Goal: Transaction & Acquisition: Book appointment/travel/reservation

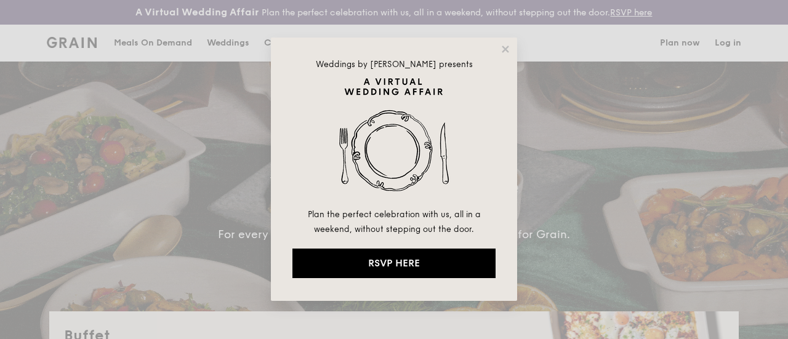
select select
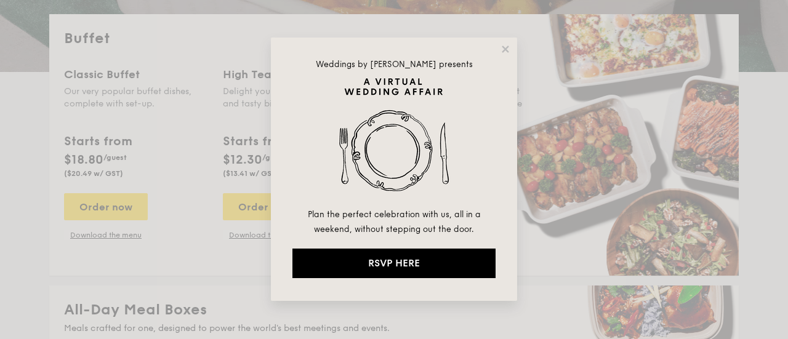
click at [511, 46] on div "Weddings by Grain presents Plan the perfect celebration with us, all in a weeke…" at bounding box center [394, 170] width 246 height 264
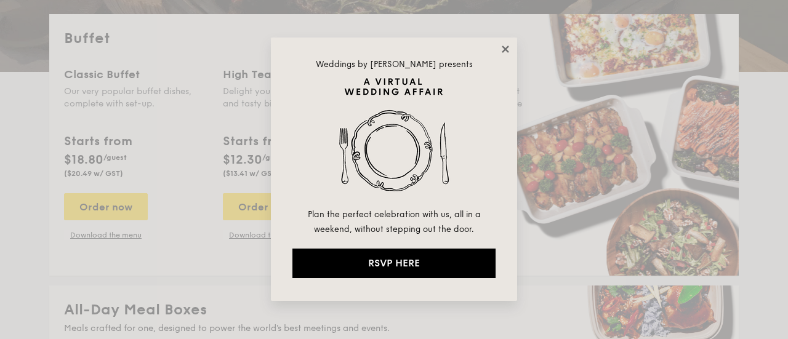
click at [506, 47] on icon at bounding box center [505, 49] width 11 height 11
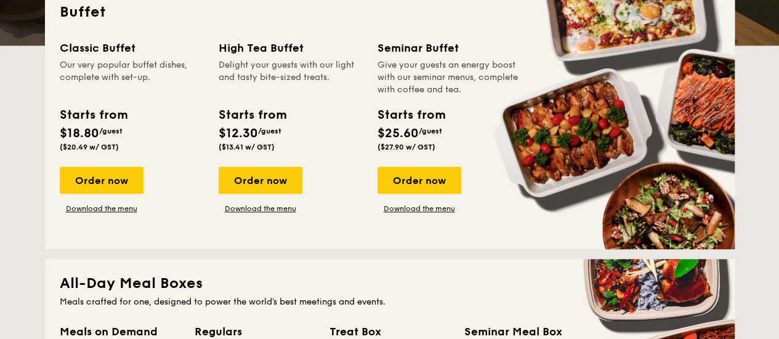
scroll to position [369, 0]
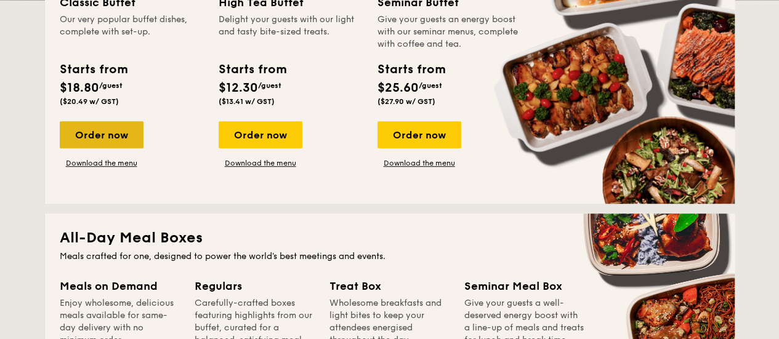
click at [105, 148] on div "Order now" at bounding box center [102, 134] width 84 height 27
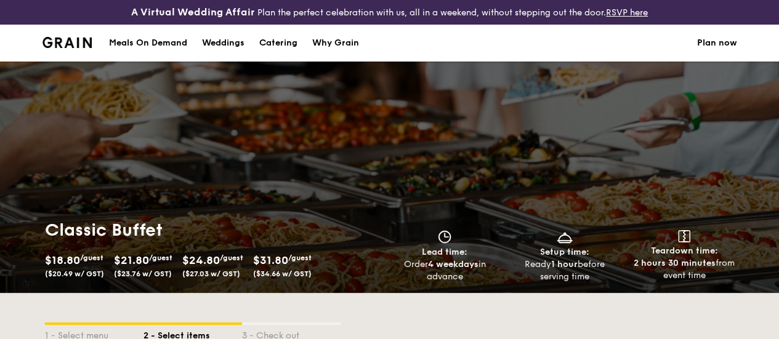
click at [75, 48] on img at bounding box center [67, 42] width 50 height 11
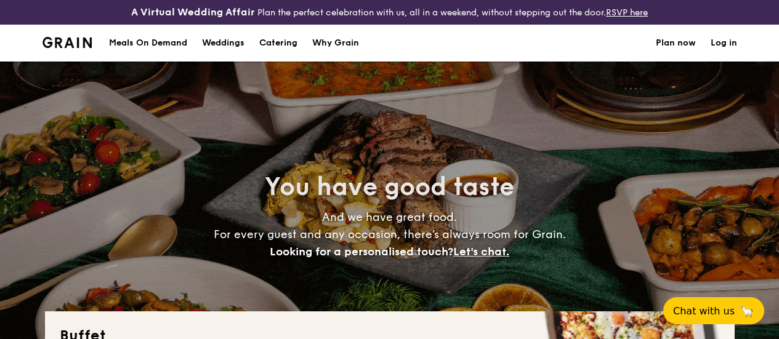
select select
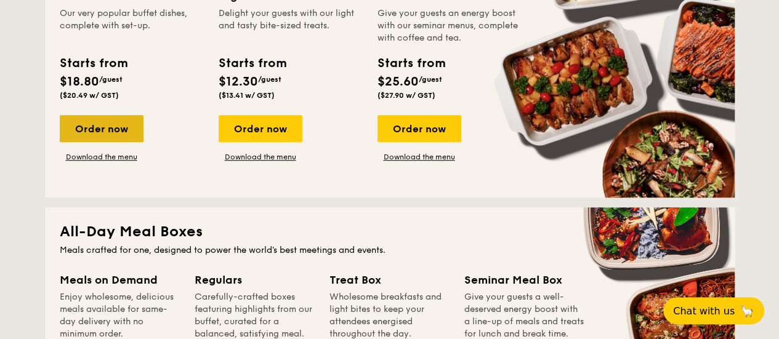
scroll to position [318, 0]
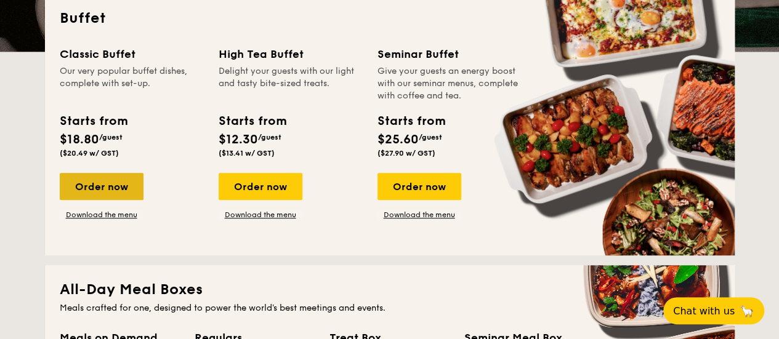
click at [100, 196] on div "Order now" at bounding box center [102, 186] width 84 height 27
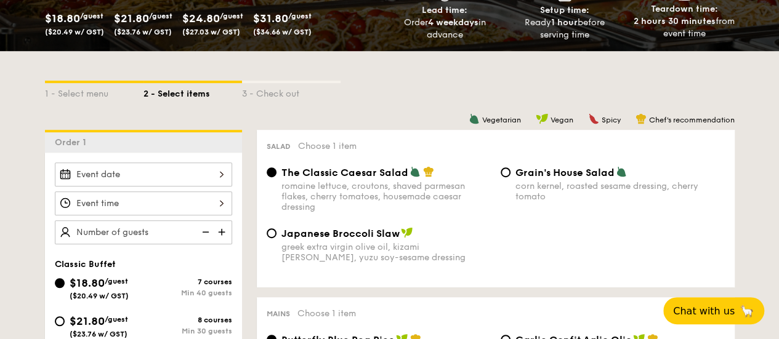
scroll to position [308, 0]
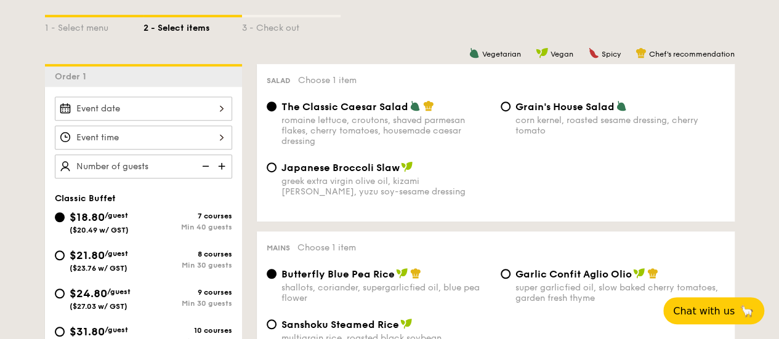
click at [165, 121] on div at bounding box center [143, 109] width 177 height 24
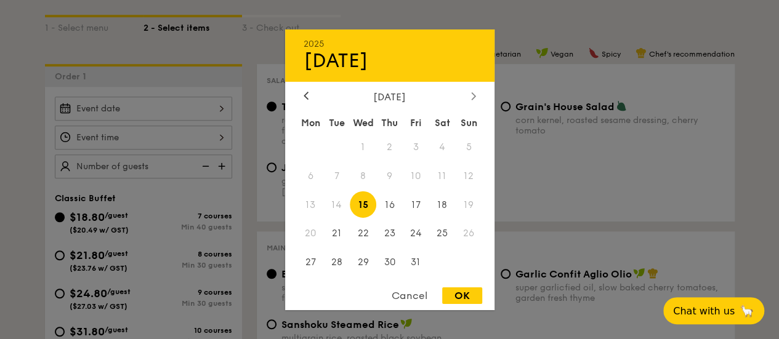
click at [469, 91] on div at bounding box center [473, 97] width 11 height 12
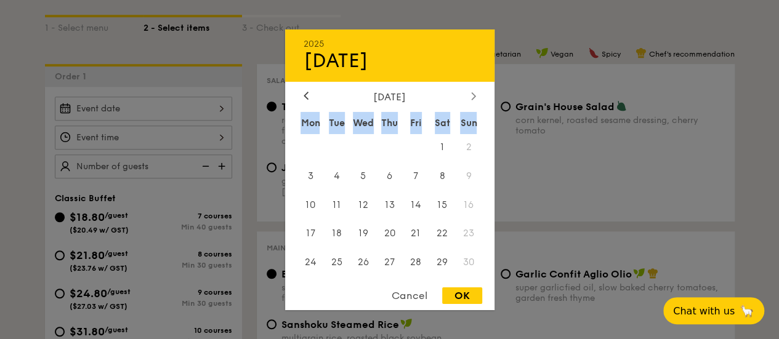
click at [469, 91] on div at bounding box center [473, 97] width 11 height 12
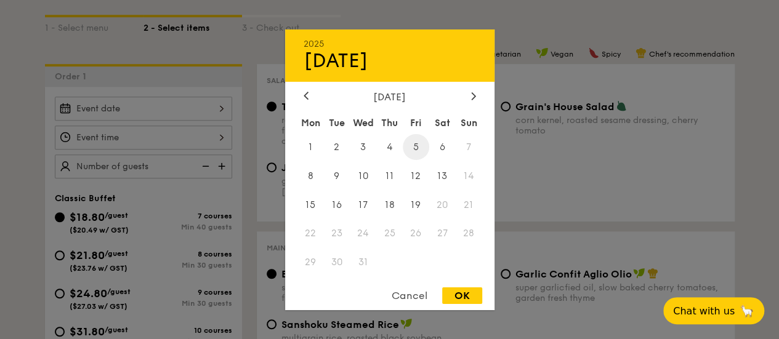
click at [414, 147] on span "5" at bounding box center [416, 147] width 26 height 26
click at [459, 294] on div "OK" at bounding box center [462, 296] width 40 height 17
type input "Dec 05, 2025"
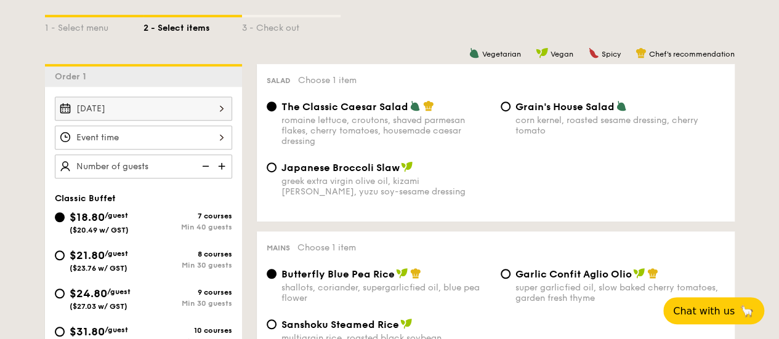
click at [169, 141] on div at bounding box center [143, 138] width 177 height 24
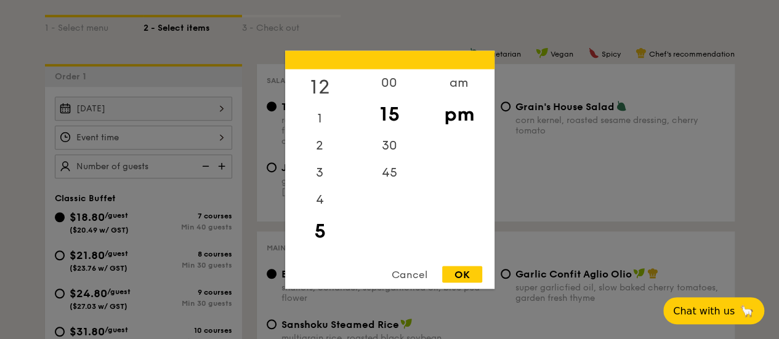
click at [326, 86] on div "12" at bounding box center [320, 87] width 70 height 36
drag, startPoint x: 322, startPoint y: 212, endPoint x: 338, endPoint y: 83, distance: 129.7
click at [338, 83] on div "12 1 2 3 4 5 6 7 8 9 10 11" at bounding box center [320, 163] width 70 height 188
click at [313, 238] on div "11" at bounding box center [320, 243] width 70 height 27
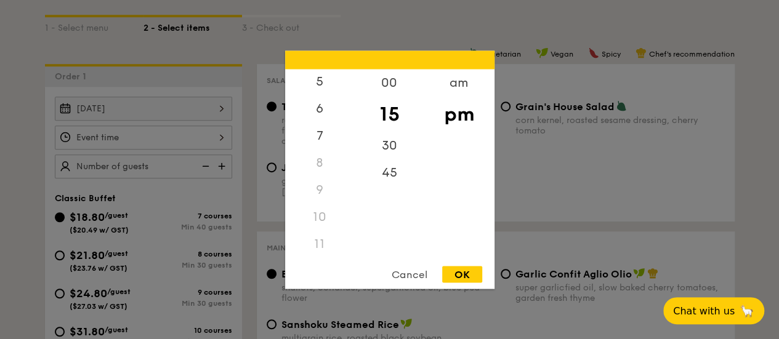
click at [318, 247] on div "11" at bounding box center [320, 243] width 70 height 27
click at [461, 88] on div "am" at bounding box center [459, 87] width 70 height 36
click at [322, 248] on div "11" at bounding box center [320, 248] width 70 height 36
click at [393, 137] on div "30" at bounding box center [390, 150] width 70 height 36
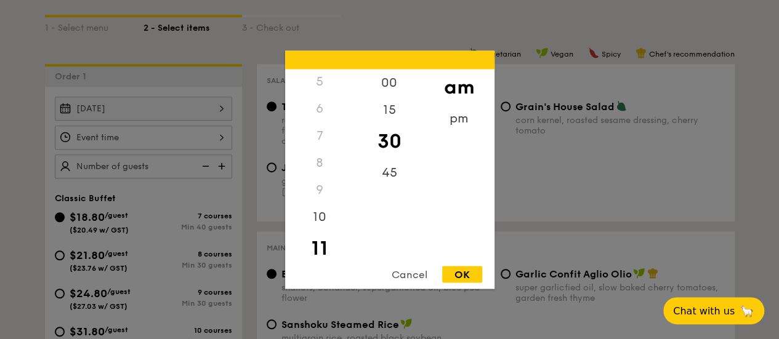
click at [450, 272] on div "OK" at bounding box center [462, 274] width 40 height 17
type input "11:30AM"
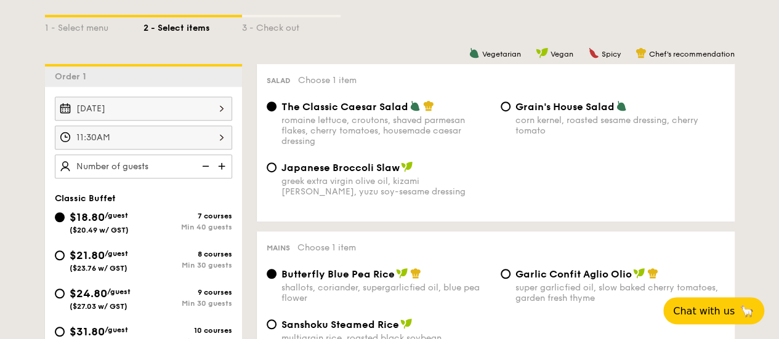
click at [220, 178] on img at bounding box center [223, 166] width 18 height 23
click at [223, 177] on img at bounding box center [223, 166] width 18 height 23
click at [206, 178] on img at bounding box center [204, 166] width 18 height 23
type input "40 guests"
click at [206, 178] on img at bounding box center [204, 166] width 18 height 23
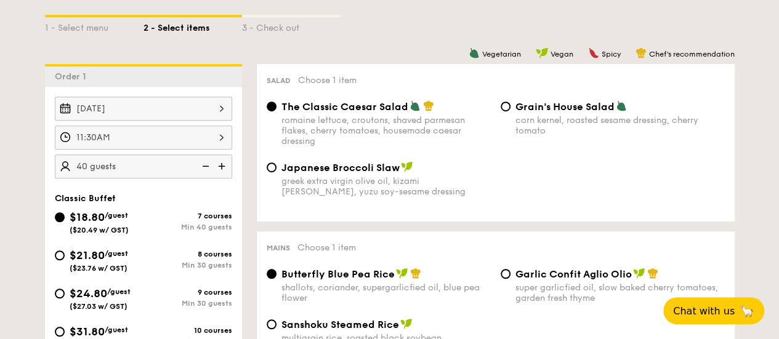
click at [206, 178] on img at bounding box center [204, 166] width 18 height 23
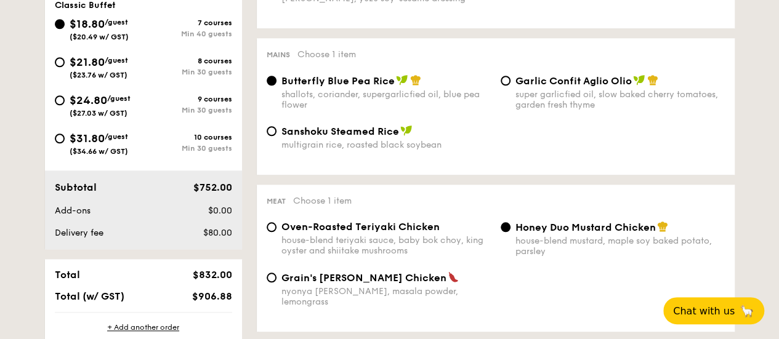
scroll to position [431, 0]
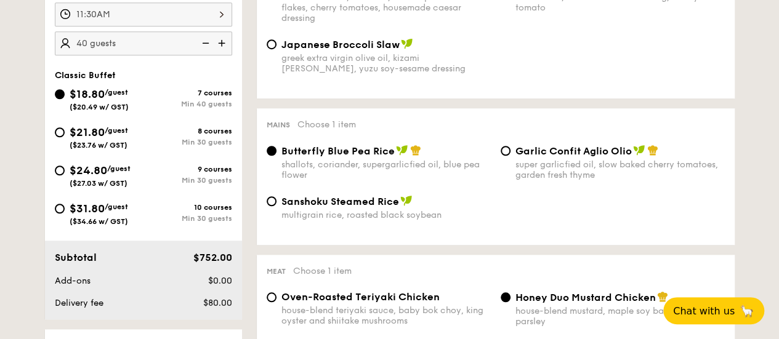
click at [78, 136] on span "$21.80" at bounding box center [87, 133] width 35 height 14
click at [65, 136] on input "$21.80 /guest ($23.76 w/ GST) 8 courses Min 30 guests" at bounding box center [60, 132] width 10 height 10
radio input "true"
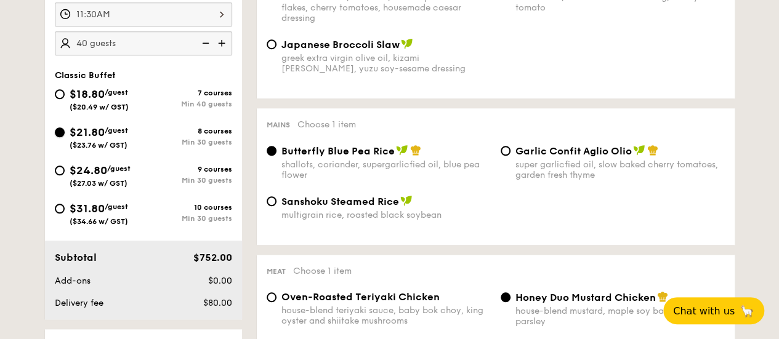
radio input "true"
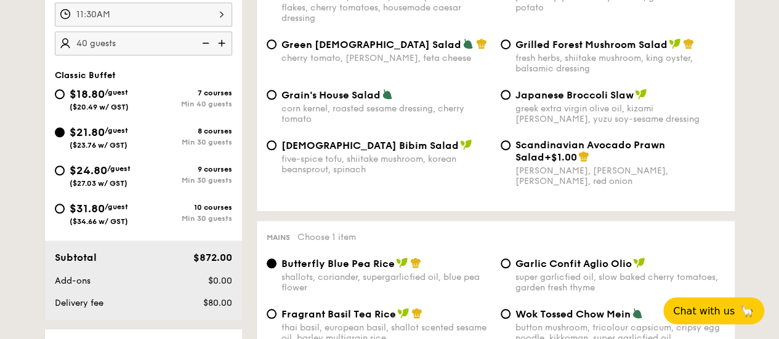
click at [81, 177] on span "$24.80" at bounding box center [89, 171] width 38 height 14
click at [65, 175] on input "$24.80 /guest ($27.03 w/ GST) 9 courses Min 30 guests" at bounding box center [60, 171] width 10 height 10
radio input "true"
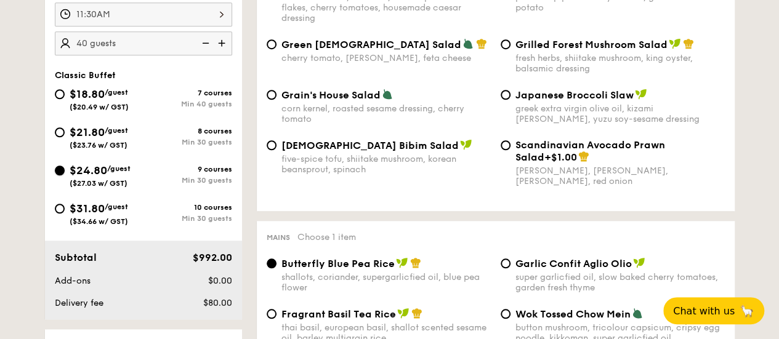
radio input "true"
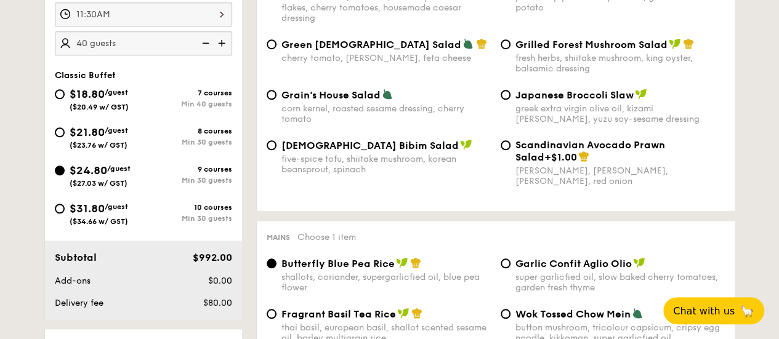
click at [202, 55] on img at bounding box center [204, 42] width 18 height 23
click at [223, 55] on img at bounding box center [223, 42] width 18 height 23
type input "35 guests"
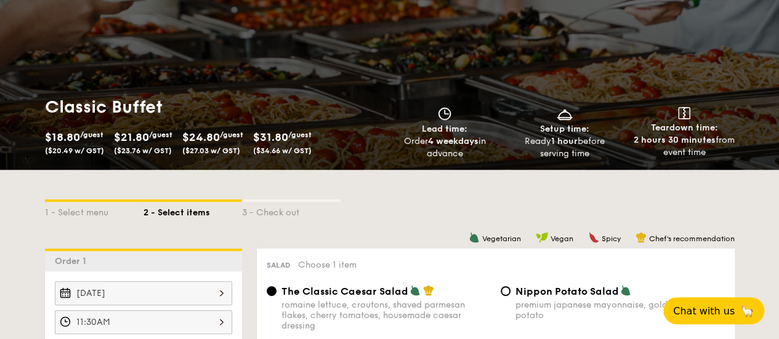
scroll to position [0, 0]
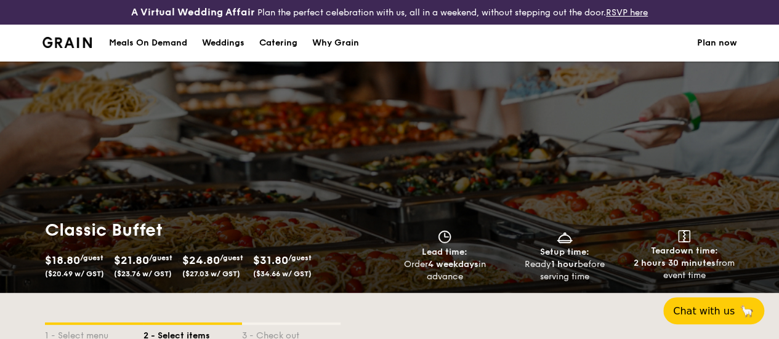
click at [714, 54] on link "Plan now" at bounding box center [717, 43] width 40 height 37
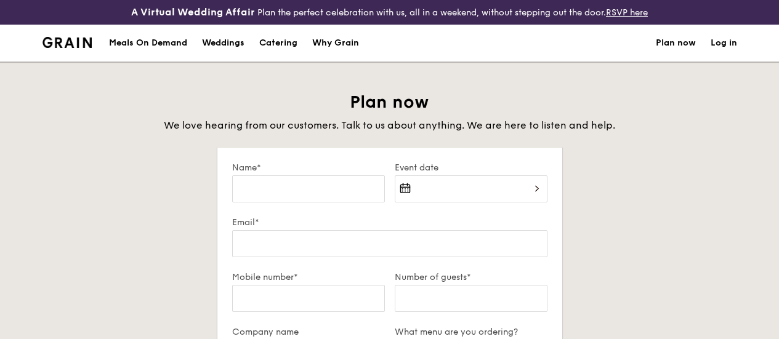
select select
click at [336, 193] on input "Name*" at bounding box center [308, 188] width 153 height 27
click at [67, 48] on img at bounding box center [67, 42] width 50 height 11
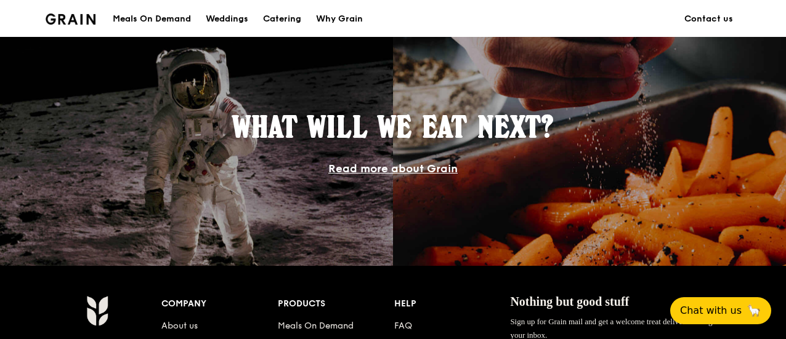
scroll to position [1264, 0]
